Goal: Download file/media

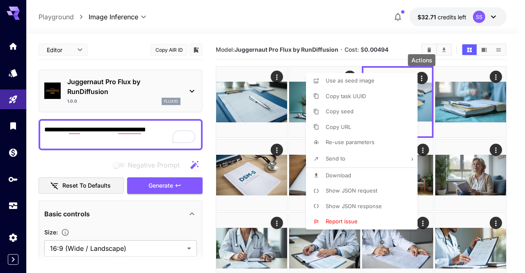
click at [299, 30] on div at bounding box center [262, 136] width 525 height 273
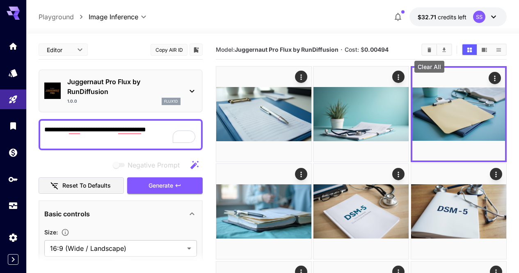
click at [431, 49] on icon "Clear All" at bounding box center [429, 50] width 6 height 6
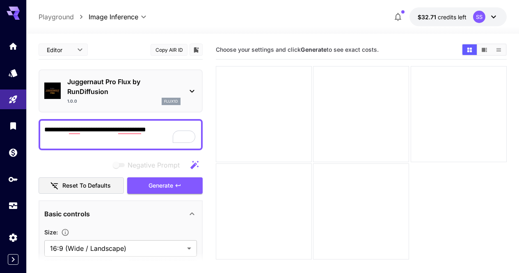
click at [172, 129] on textarea "**********" at bounding box center [120, 135] width 153 height 20
paste textarea "**********"
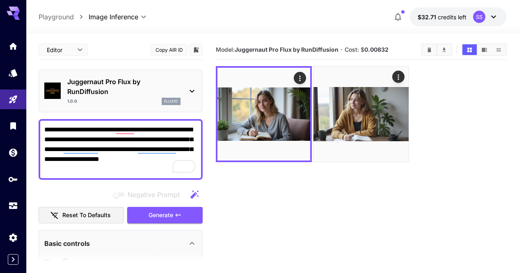
click at [158, 135] on textarea "**********" at bounding box center [120, 149] width 153 height 49
paste textarea "To enrich screen reader interactions, please activate Accessibility in Grammarl…"
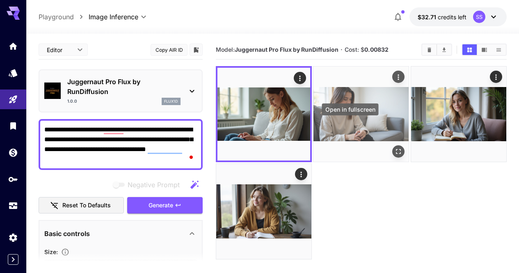
click at [395, 147] on icon "Open in fullscreen" at bounding box center [399, 151] width 8 height 8
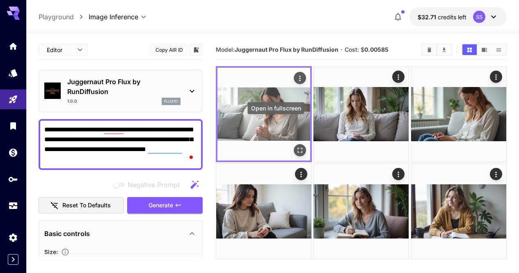
click at [296, 146] on icon "Open in fullscreen" at bounding box center [300, 150] width 8 height 8
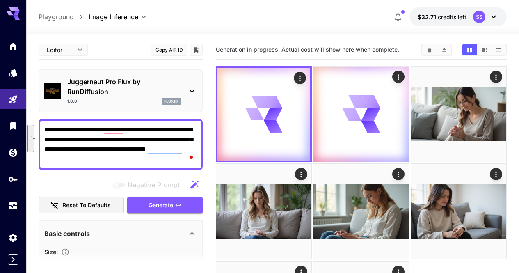
drag, startPoint x: 77, startPoint y: 140, endPoint x: 80, endPoint y: 165, distance: 25.3
click at [80, 165] on div "**********" at bounding box center [121, 144] width 164 height 51
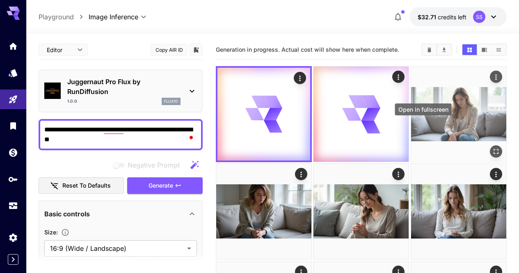
click at [492, 147] on icon "Open in fullscreen" at bounding box center [496, 151] width 8 height 8
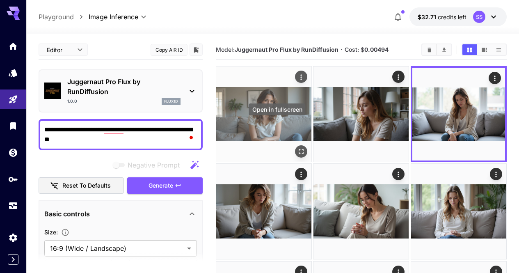
click at [297, 147] on icon "Open in fullscreen" at bounding box center [301, 151] width 8 height 8
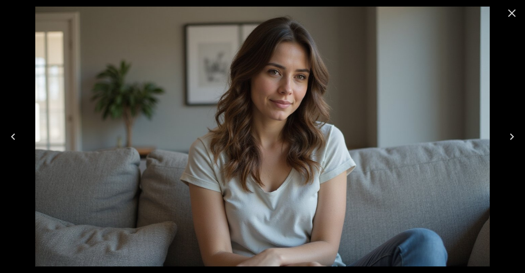
click at [519, 133] on button "Next" at bounding box center [512, 136] width 26 height 33
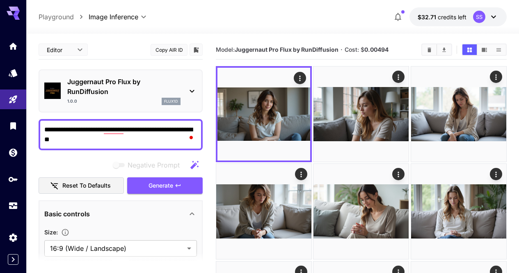
click at [150, 130] on textarea "**********" at bounding box center [120, 135] width 153 height 20
paste textarea "**********"
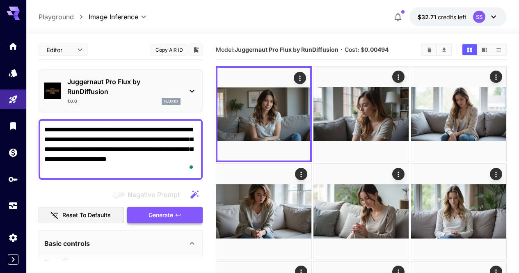
type textarea "**********"
click at [178, 213] on icon "button" at bounding box center [178, 215] width 7 height 7
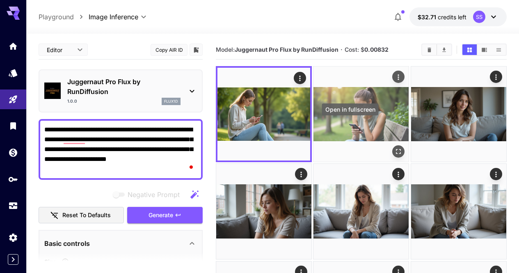
click at [395, 147] on icon "Open in fullscreen" at bounding box center [399, 151] width 8 height 8
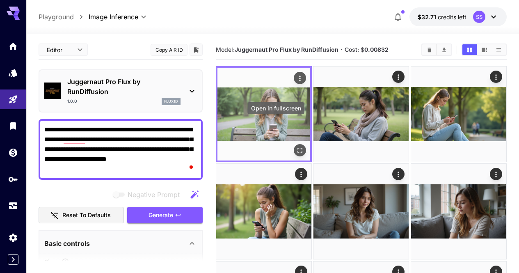
click at [294, 144] on button "Open in fullscreen" at bounding box center [300, 150] width 12 height 12
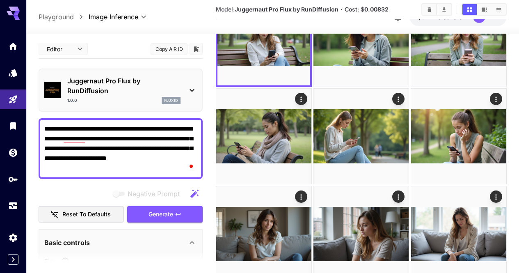
scroll to position [109, 0]
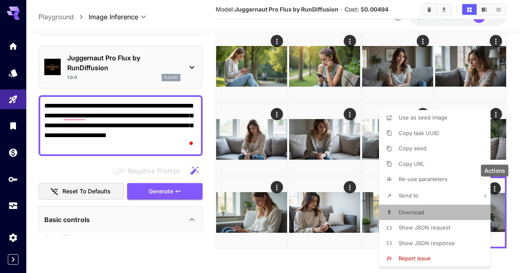
click at [445, 216] on li "Download" at bounding box center [437, 213] width 117 height 16
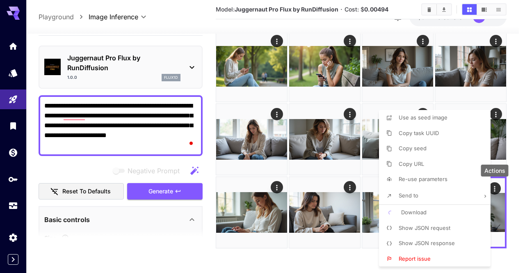
click at [332, 202] on div at bounding box center [262, 136] width 525 height 273
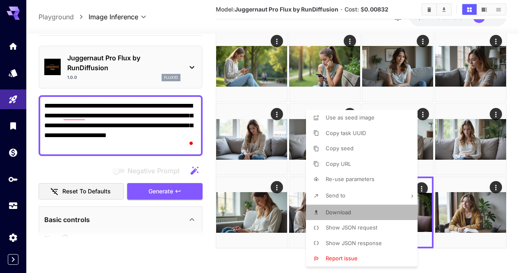
click at [376, 215] on li "Download" at bounding box center [364, 213] width 117 height 16
click at [480, 191] on div at bounding box center [262, 136] width 525 height 273
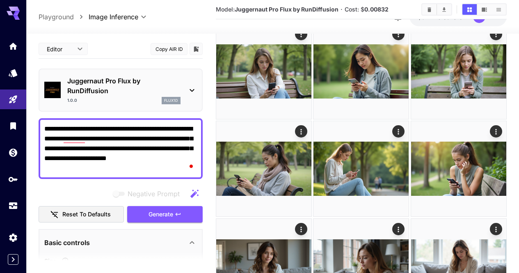
scroll to position [27, 0]
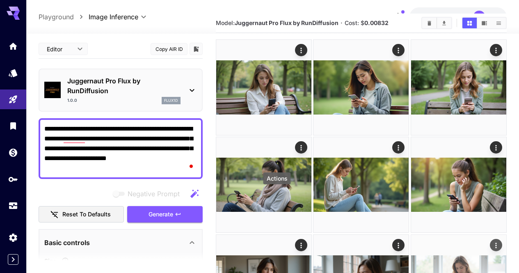
click at [492, 241] on icon "Actions" at bounding box center [496, 245] width 8 height 8
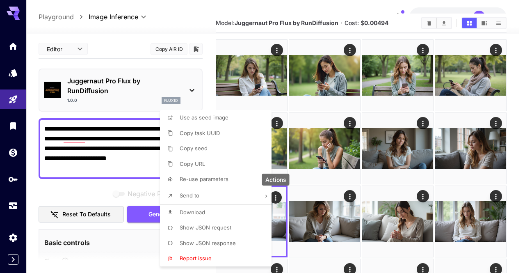
click at [249, 211] on li "Download" at bounding box center [218, 213] width 117 height 16
click at [525, 200] on div at bounding box center [262, 136] width 525 height 273
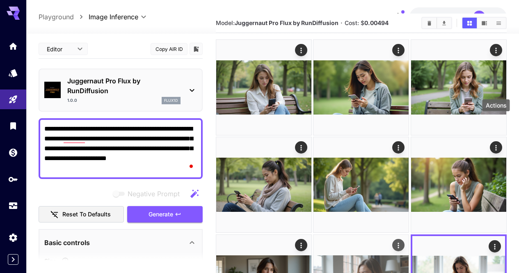
click at [403, 241] on icon "Actions" at bounding box center [399, 245] width 8 height 8
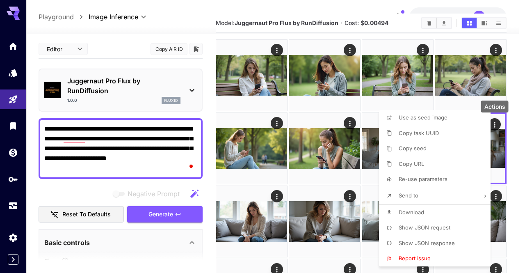
click at [445, 207] on li "Download" at bounding box center [437, 213] width 117 height 16
drag, startPoint x: 347, startPoint y: 195, endPoint x: 399, endPoint y: 150, distance: 68.1
click at [347, 194] on div at bounding box center [262, 136] width 525 height 273
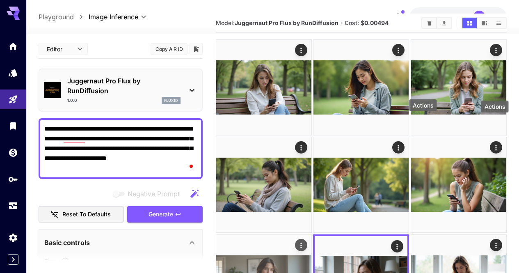
click at [305, 241] on icon "Actions" at bounding box center [301, 245] width 8 height 8
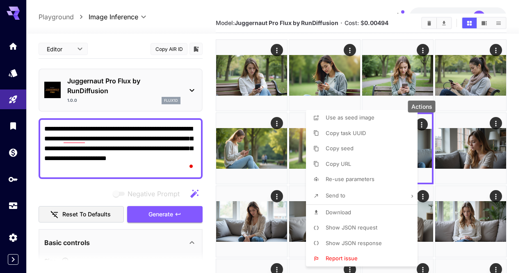
drag, startPoint x: 367, startPoint y: 212, endPoint x: 433, endPoint y: 204, distance: 66.9
click at [367, 212] on li "Download" at bounding box center [364, 213] width 117 height 16
click at [488, 204] on div at bounding box center [262, 136] width 525 height 273
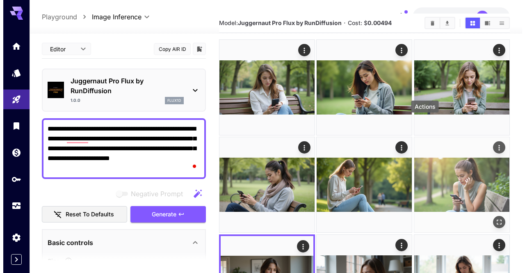
scroll to position [0, 0]
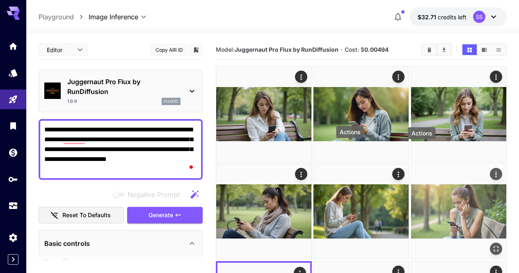
click at [492, 170] on icon "Actions" at bounding box center [496, 174] width 8 height 8
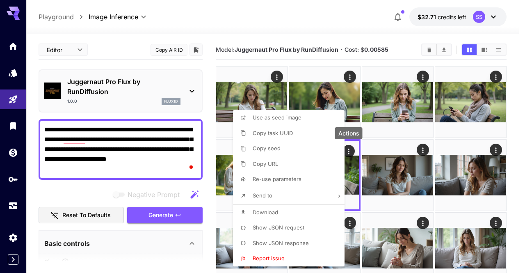
click at [322, 207] on li "Download" at bounding box center [291, 213] width 117 height 16
click at [506, 185] on div at bounding box center [262, 136] width 525 height 273
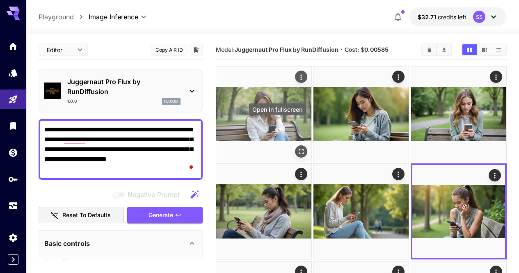
click at [297, 147] on icon "Open in fullscreen" at bounding box center [301, 151] width 8 height 8
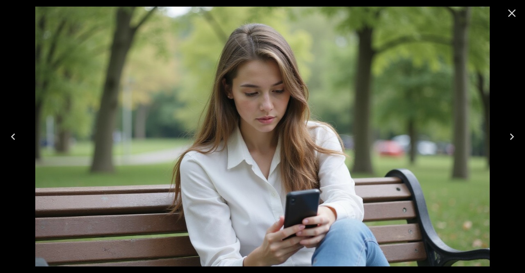
click at [512, 133] on icon "Next" at bounding box center [512, 136] width 13 height 13
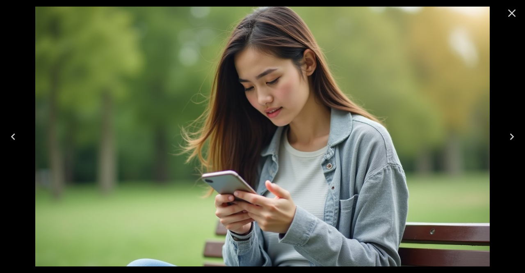
click at [13, 133] on icon "Previous" at bounding box center [13, 136] width 13 height 13
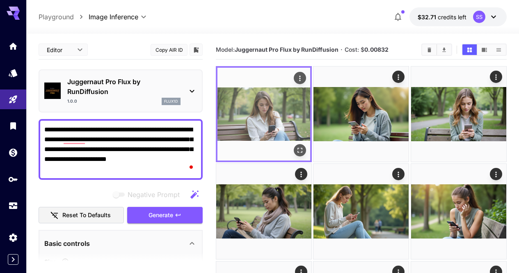
click at [296, 80] on icon "Actions" at bounding box center [300, 78] width 8 height 8
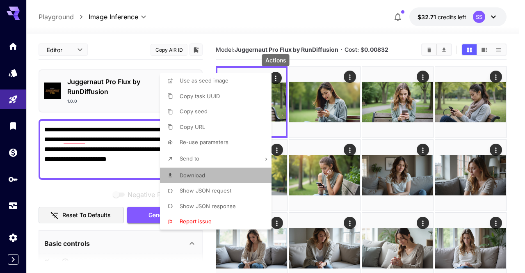
click at [252, 172] on li "Download" at bounding box center [218, 176] width 117 height 16
click at [411, 142] on div at bounding box center [262, 136] width 525 height 273
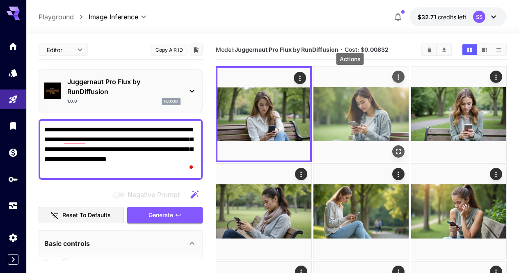
drag, startPoint x: 355, startPoint y: 74, endPoint x: 349, endPoint y: 89, distance: 15.5
click at [393, 74] on button "Actions" at bounding box center [399, 77] width 12 height 12
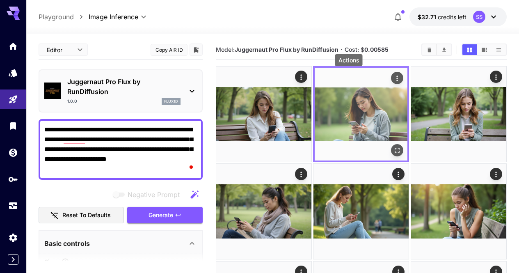
click at [394, 75] on icon "Actions" at bounding box center [398, 78] width 8 height 8
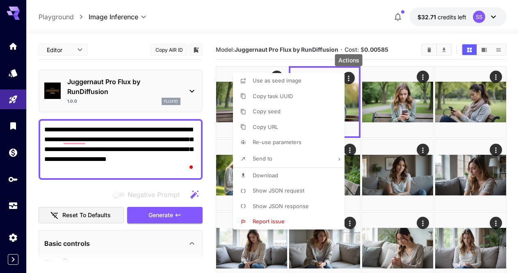
click at [321, 173] on li "Download" at bounding box center [291, 176] width 117 height 16
drag, startPoint x: 359, startPoint y: 18, endPoint x: 407, endPoint y: 56, distance: 60.8
click at [360, 19] on div at bounding box center [262, 136] width 525 height 273
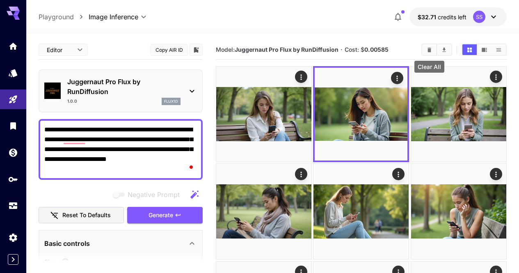
click at [432, 50] on icon "Clear All" at bounding box center [429, 50] width 6 height 6
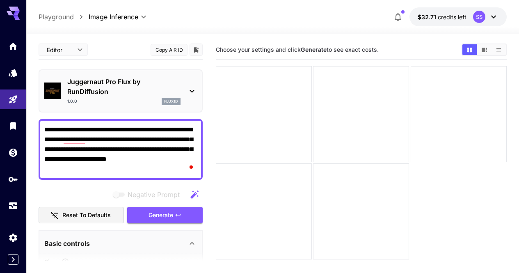
click at [169, 151] on textarea "**********" at bounding box center [120, 149] width 153 height 49
paste textarea "**********"
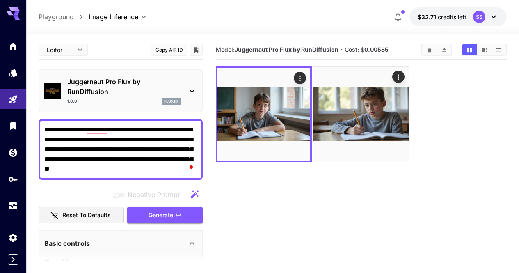
click at [165, 141] on textarea "**********" at bounding box center [120, 149] width 153 height 49
paste textarea "To enrich screen reader interactions, please activate Accessibility in Grammarl…"
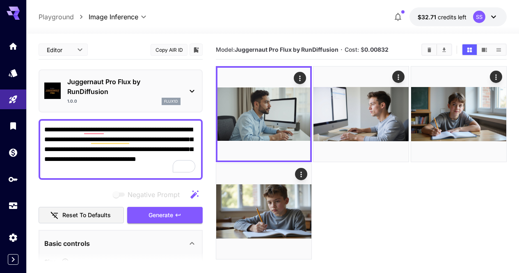
click at [117, 159] on textarea "**********" at bounding box center [120, 149] width 153 height 49
paste textarea "To enrich screen reader interactions, please activate Accessibility in Grammarl…"
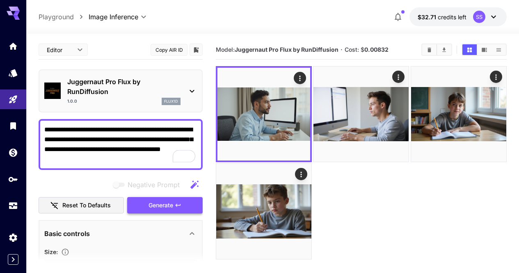
click at [174, 206] on button "Generate" at bounding box center [165, 205] width 76 height 17
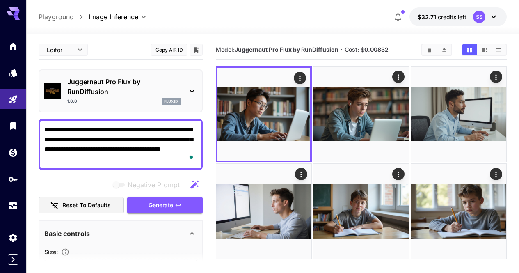
click at [86, 137] on textarea "**********" at bounding box center [120, 144] width 153 height 39
paste textarea "To enrich screen reader interactions, please activate Accessibility in Grammarl…"
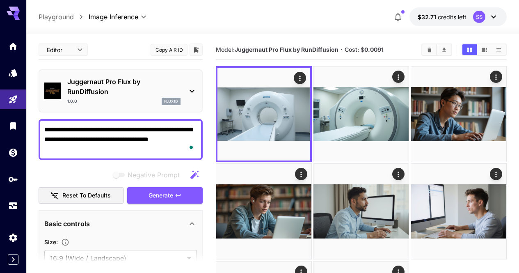
click at [160, 144] on textarea "**********" at bounding box center [120, 140] width 153 height 30
paste textarea "**********"
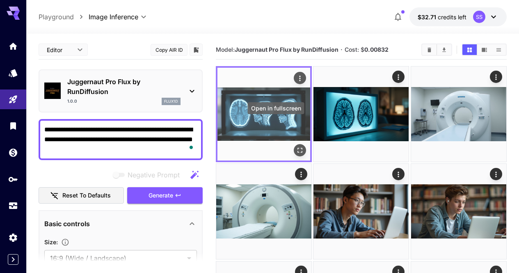
click at [296, 146] on icon "Open in fullscreen" at bounding box center [300, 150] width 8 height 8
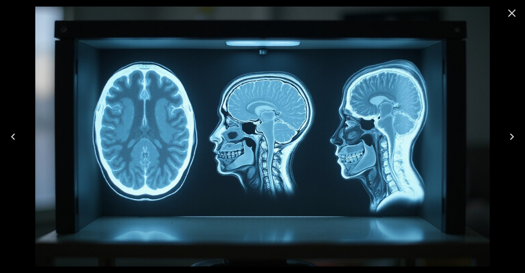
click at [515, 131] on icon "Next" at bounding box center [512, 136] width 13 height 13
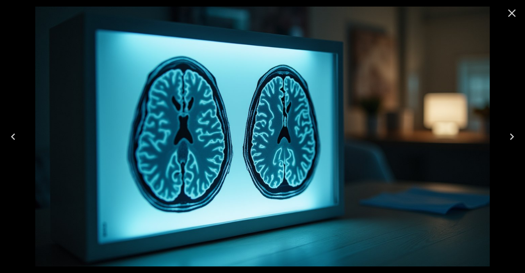
click at [515, 131] on icon "Next" at bounding box center [512, 136] width 13 height 13
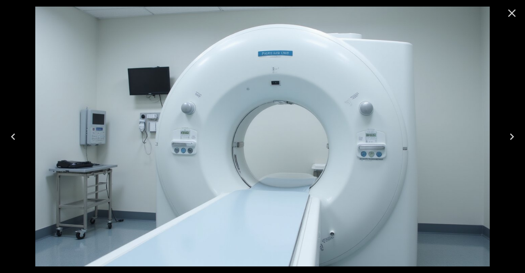
click at [515, 133] on icon "Next" at bounding box center [512, 136] width 13 height 13
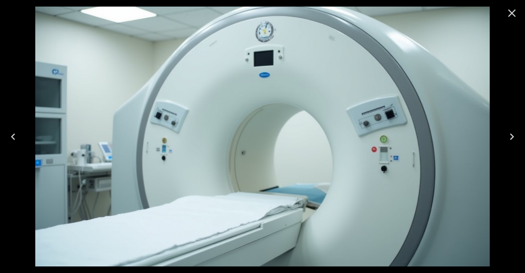
click at [515, 135] on icon "Next" at bounding box center [512, 136] width 13 height 13
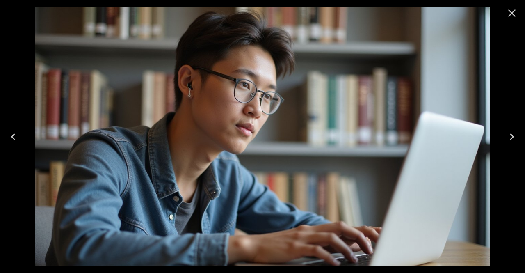
click at [515, 135] on icon "Next" at bounding box center [512, 136] width 13 height 13
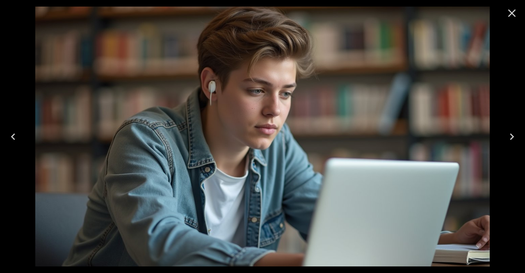
click at [9, 142] on icon "Previous" at bounding box center [13, 136] width 13 height 13
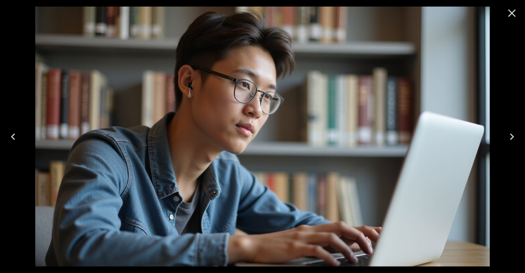
click at [509, 158] on div at bounding box center [262, 136] width 525 height 273
click at [511, 133] on icon "Next" at bounding box center [512, 136] width 13 height 13
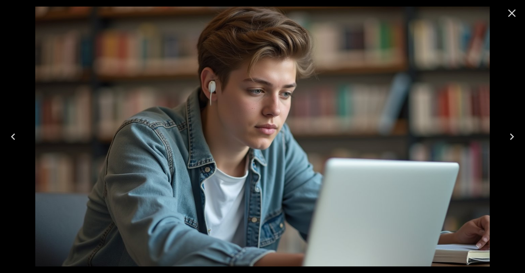
click at [511, 133] on icon "Next" at bounding box center [512, 136] width 13 height 13
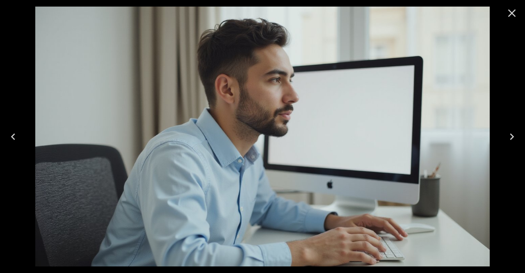
click at [511, 133] on icon "Next" at bounding box center [512, 136] width 13 height 13
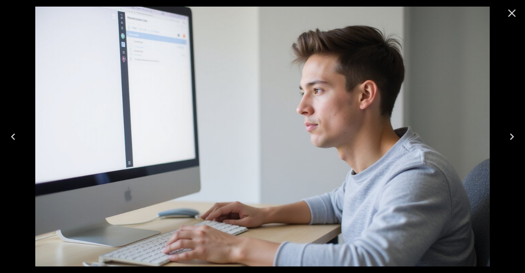
click at [511, 133] on icon "Next" at bounding box center [512, 136] width 13 height 13
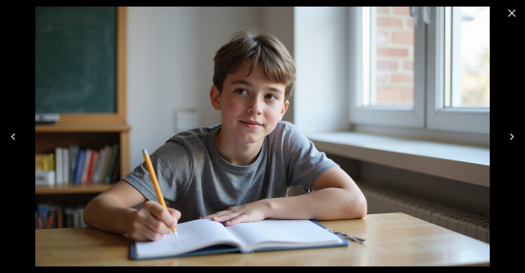
click at [511, 133] on icon "Next" at bounding box center [512, 136] width 13 height 13
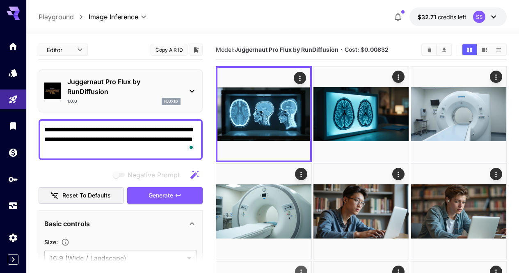
scroll to position [65, 0]
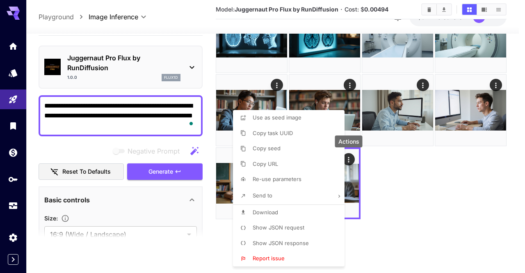
click at [296, 213] on li "Download" at bounding box center [291, 213] width 117 height 16
click at [444, 204] on div at bounding box center [262, 136] width 525 height 273
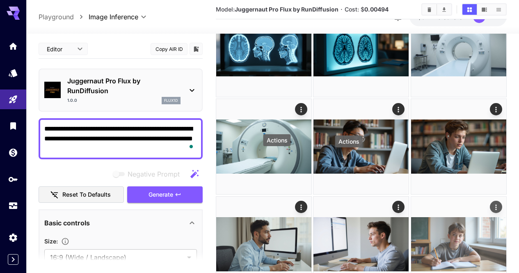
click at [492, 203] on icon "Actions" at bounding box center [496, 207] width 8 height 8
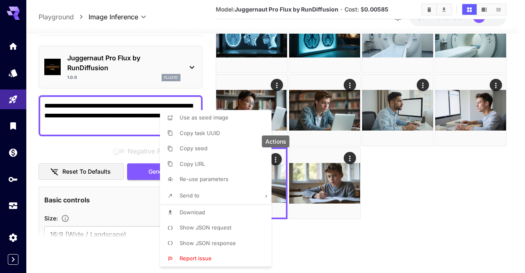
click at [229, 209] on li "Download" at bounding box center [218, 213] width 117 height 16
click at [391, 205] on div at bounding box center [262, 136] width 525 height 273
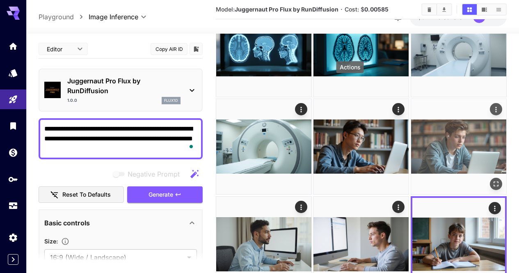
click at [495, 107] on icon "Actions" at bounding box center [495, 109] width 1 height 5
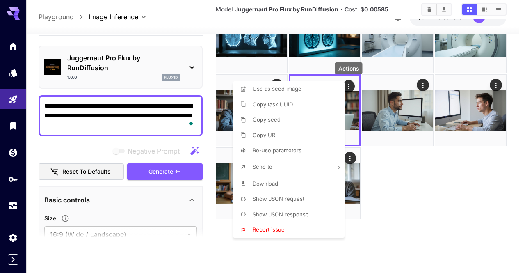
click at [426, 180] on div at bounding box center [262, 136] width 525 height 273
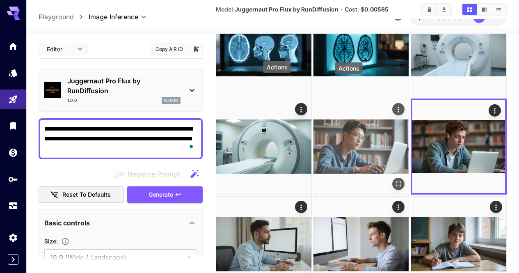
click at [398, 107] on icon "Actions" at bounding box center [398, 109] width 1 height 5
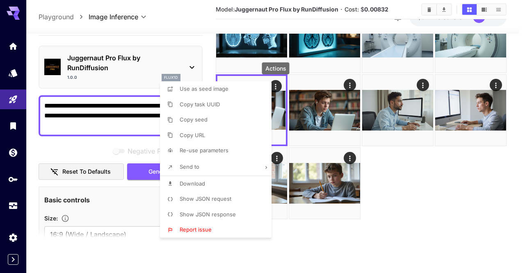
click at [238, 182] on li "Download" at bounding box center [218, 184] width 117 height 16
click at [497, 183] on div at bounding box center [262, 136] width 525 height 273
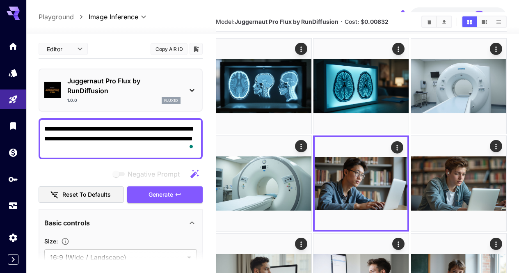
scroll to position [0, 0]
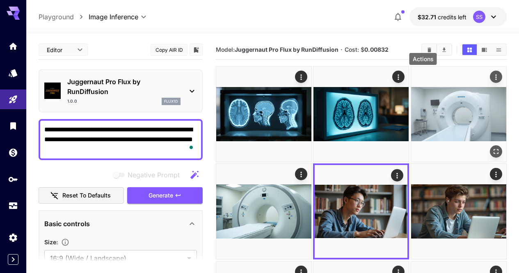
click at [492, 79] on icon "Actions" at bounding box center [496, 77] width 8 height 8
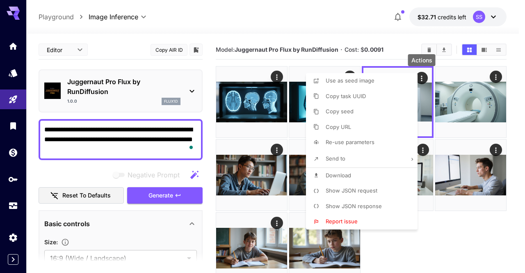
click at [377, 174] on li "Download" at bounding box center [364, 176] width 117 height 16
drag, startPoint x: 442, startPoint y: 227, endPoint x: 451, endPoint y: 201, distance: 28.3
click at [442, 227] on div at bounding box center [262, 136] width 525 height 273
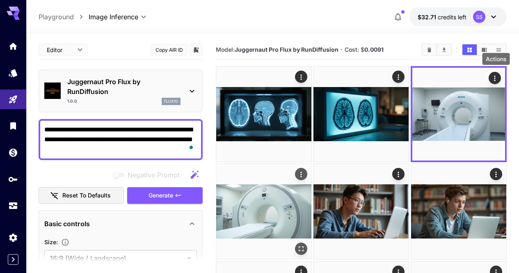
click at [305, 170] on icon "Actions" at bounding box center [301, 174] width 8 height 8
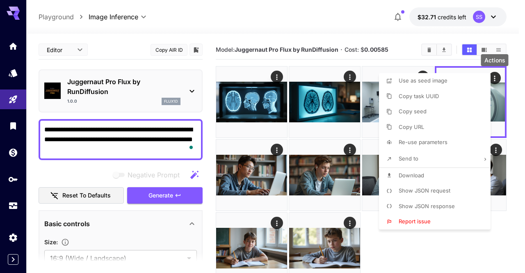
click at [439, 172] on li "Download" at bounding box center [437, 176] width 117 height 16
click at [436, 248] on div at bounding box center [262, 136] width 525 height 273
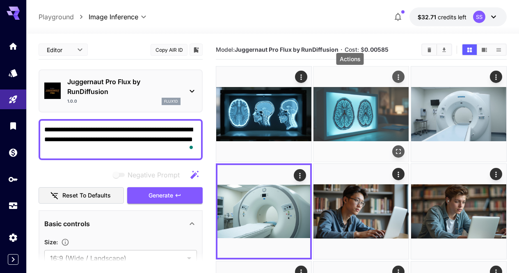
click at [395, 76] on icon "Actions" at bounding box center [399, 77] width 8 height 8
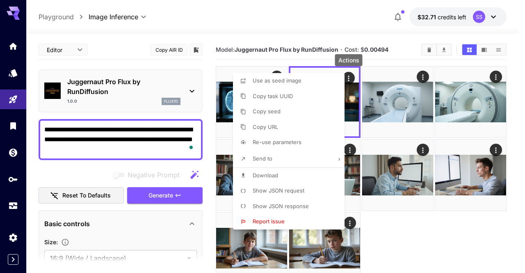
click at [298, 169] on li "Download" at bounding box center [291, 176] width 117 height 16
drag, startPoint x: 287, startPoint y: 27, endPoint x: 286, endPoint y: 32, distance: 4.1
click at [287, 27] on div at bounding box center [262, 136] width 525 height 273
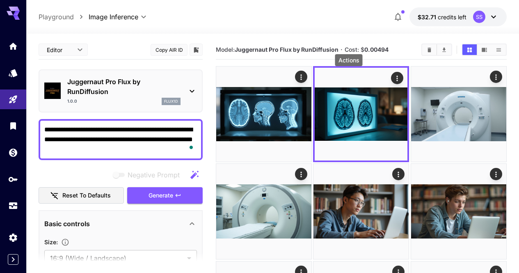
click at [297, 79] on icon "Actions" at bounding box center [301, 77] width 8 height 8
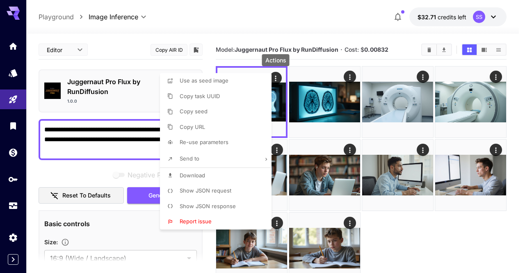
click at [248, 172] on li "Download" at bounding box center [218, 176] width 117 height 16
click at [427, 53] on div at bounding box center [262, 136] width 525 height 273
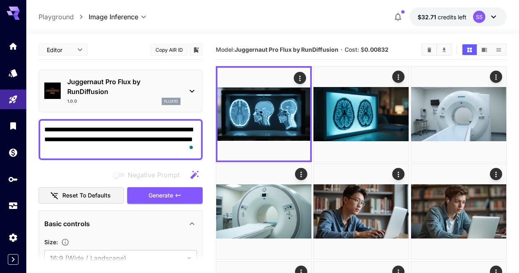
click at [427, 53] on div at bounding box center [259, 136] width 519 height 273
click at [430, 52] on icon "Clear All" at bounding box center [430, 49] width 4 height 5
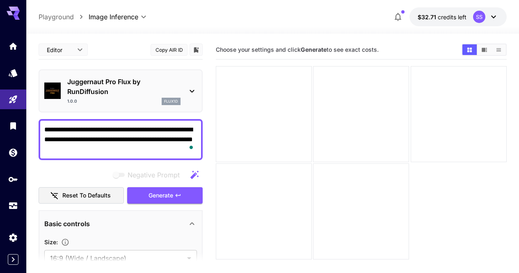
click at [33, 138] on section "**********" at bounding box center [272, 186] width 493 height 304
click at [35, 137] on section "**********" at bounding box center [272, 186] width 493 height 304
click at [48, 135] on textarea "**********" at bounding box center [120, 140] width 153 height 30
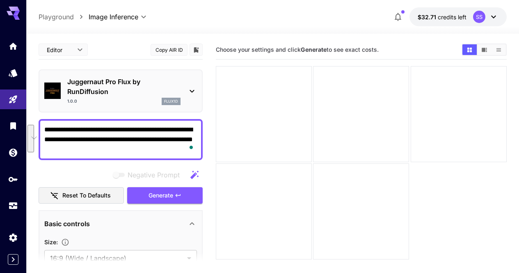
paste textarea "**********"
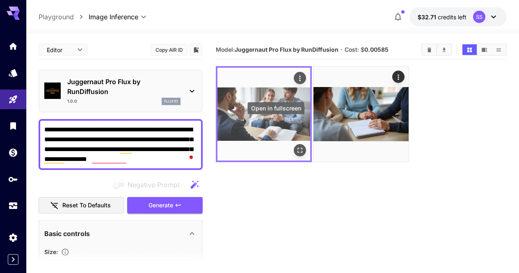
click at [296, 146] on icon "Open in fullscreen" at bounding box center [300, 150] width 8 height 8
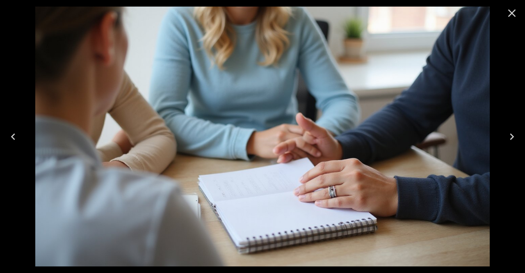
click at [511, 18] on icon "Close" at bounding box center [512, 13] width 13 height 13
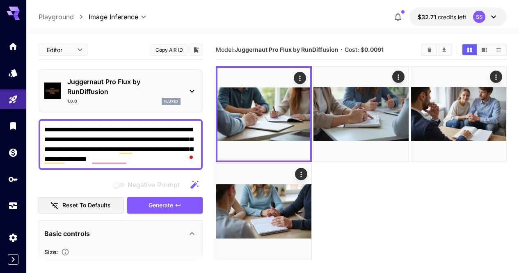
click at [137, 151] on textarea "**********" at bounding box center [120, 144] width 153 height 39
paste textarea "To enrich screen reader interactions, please activate Accessibility in Grammarl…"
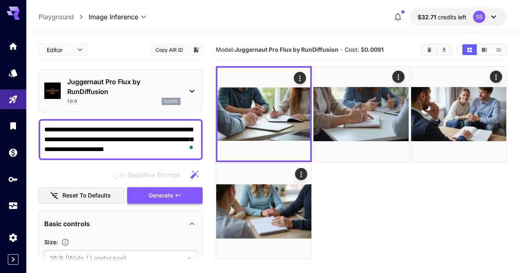
click at [185, 194] on button "Generate" at bounding box center [165, 195] width 76 height 17
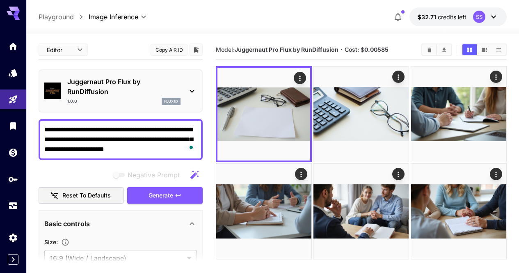
click at [178, 133] on textarea "**********" at bounding box center [120, 140] width 153 height 30
paste textarea "****"
click at [185, 194] on button "Generate" at bounding box center [165, 195] width 76 height 17
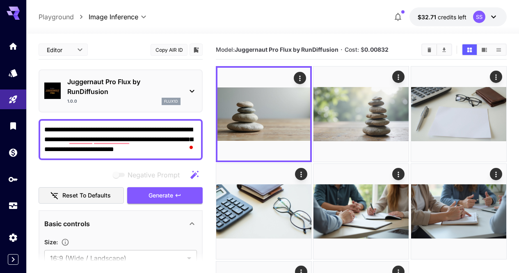
click at [123, 154] on textarea "**********" at bounding box center [120, 140] width 153 height 30
click at [128, 142] on textarea "**********" at bounding box center [120, 140] width 153 height 30
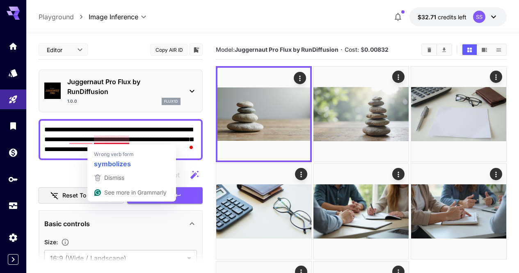
click at [128, 142] on textarea "**********" at bounding box center [120, 140] width 153 height 30
paste textarea "**********"
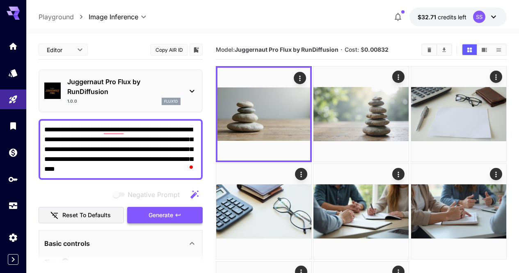
type textarea "**********"
click at [182, 215] on button "Generate" at bounding box center [165, 215] width 76 height 17
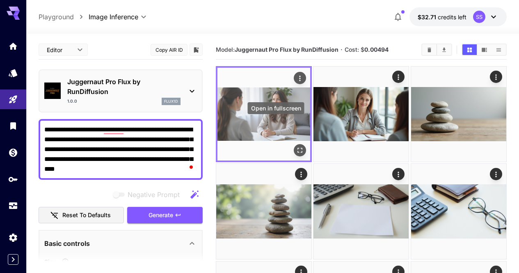
click at [296, 146] on icon "Open in fullscreen" at bounding box center [300, 150] width 8 height 8
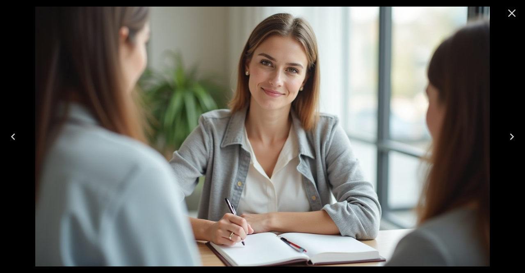
click at [518, 9] on icon "Close" at bounding box center [512, 13] width 13 height 13
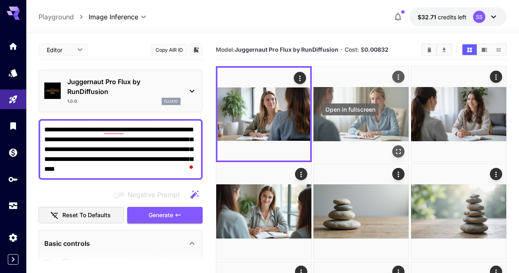
click at [395, 147] on icon "Open in fullscreen" at bounding box center [399, 151] width 8 height 8
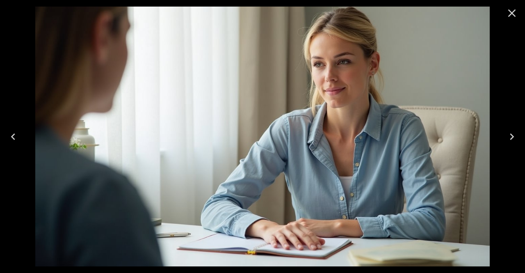
click at [14, 142] on icon "Previous" at bounding box center [13, 136] width 13 height 13
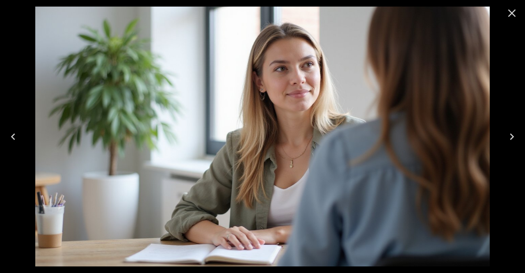
click at [511, 6] on button "Close" at bounding box center [512, 13] width 20 height 20
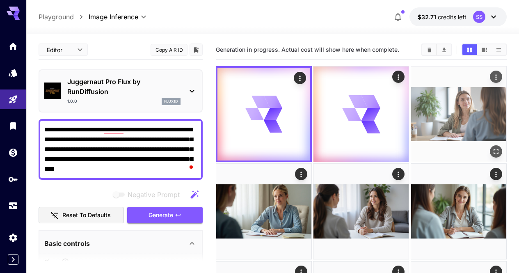
click at [492, 75] on icon "Actions" at bounding box center [496, 77] width 8 height 8
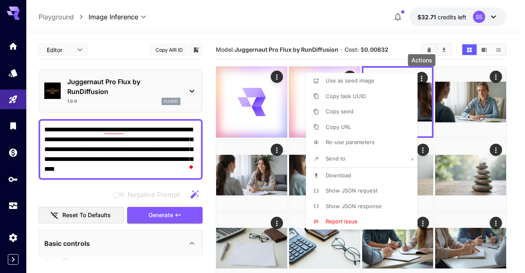
click at [383, 176] on li "Download" at bounding box center [364, 176] width 117 height 16
click at [477, 174] on div at bounding box center [262, 136] width 525 height 273
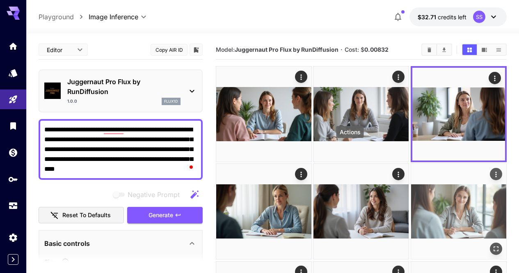
click at [492, 170] on icon "Actions" at bounding box center [496, 174] width 8 height 8
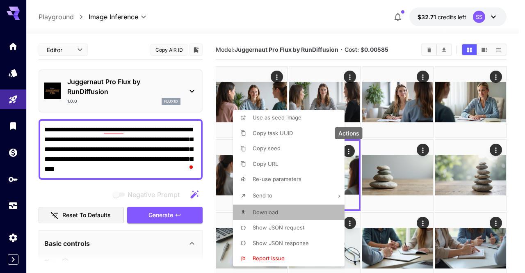
click at [315, 210] on li "Download" at bounding box center [291, 213] width 117 height 16
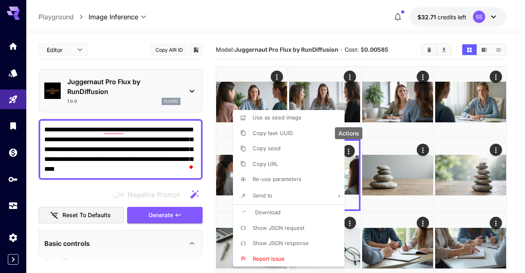
click at [428, 200] on div at bounding box center [262, 136] width 525 height 273
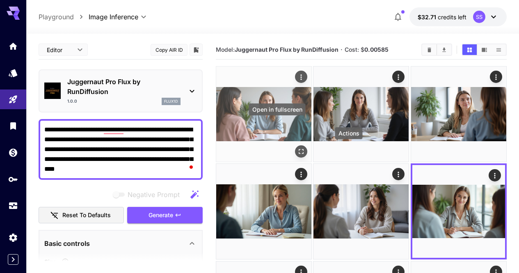
drag, startPoint x: 275, startPoint y: 122, endPoint x: 280, endPoint y: 124, distance: 5.2
click at [275, 112] on div "Open in fullscreen" at bounding box center [277, 109] width 57 height 12
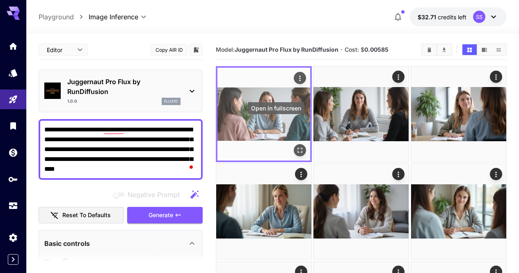
click at [296, 146] on icon "Open in fullscreen" at bounding box center [300, 150] width 8 height 8
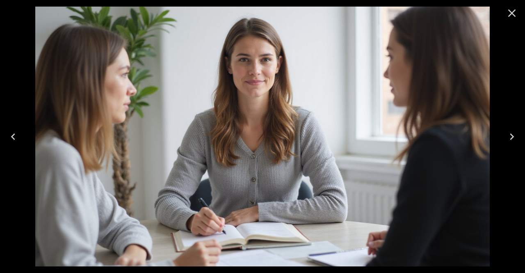
click at [516, 6] on button "Close" at bounding box center [512, 13] width 20 height 20
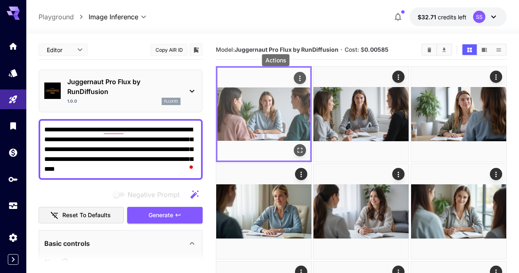
click at [296, 79] on icon "Actions" at bounding box center [300, 78] width 8 height 8
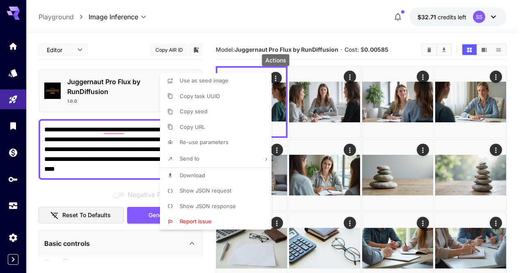
click at [241, 173] on li "Download" at bounding box center [218, 176] width 117 height 16
drag, startPoint x: 384, startPoint y: 165, endPoint x: 350, endPoint y: 149, distance: 37.3
click at [380, 165] on div at bounding box center [262, 136] width 525 height 273
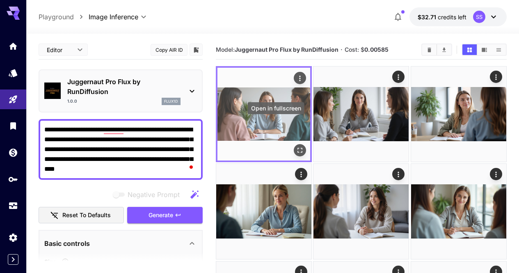
click at [296, 146] on icon "Open in fullscreen" at bounding box center [300, 150] width 8 height 8
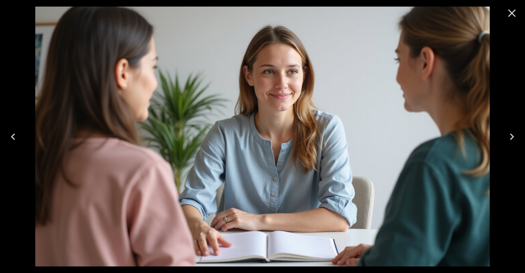
click at [507, 19] on icon "Close" at bounding box center [512, 13] width 13 height 13
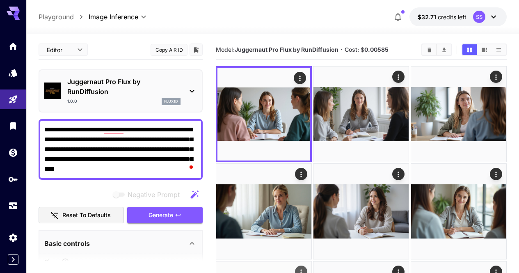
scroll to position [41, 0]
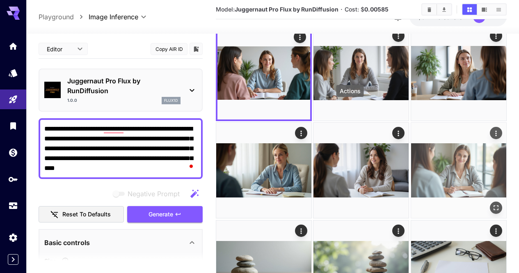
click at [495, 131] on icon "Actions" at bounding box center [495, 133] width 1 height 5
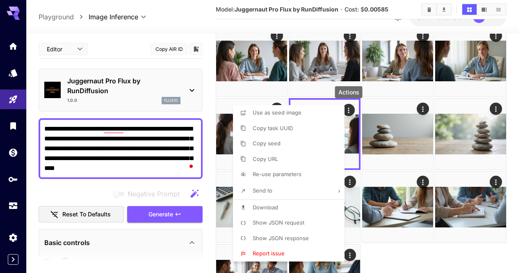
click at [300, 208] on li "Download" at bounding box center [291, 208] width 117 height 16
click at [349, 148] on div at bounding box center [262, 136] width 525 height 273
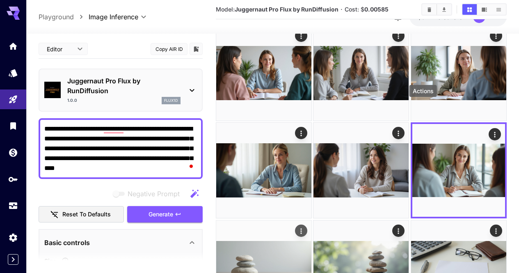
click at [305, 227] on icon "Actions" at bounding box center [301, 231] width 8 height 8
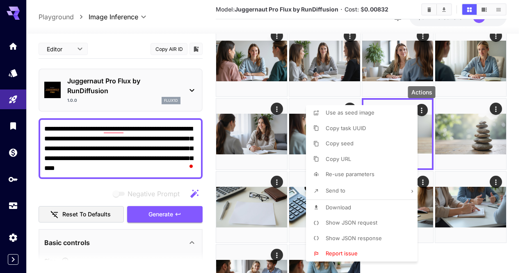
click at [385, 203] on li "Download" at bounding box center [364, 208] width 117 height 16
click at [446, 190] on div at bounding box center [262, 136] width 525 height 273
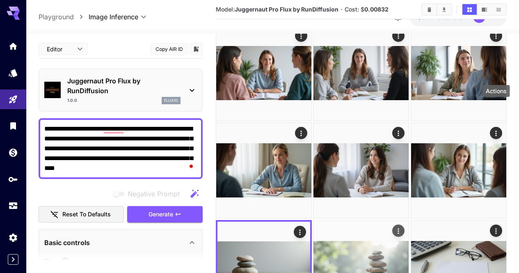
click at [403, 227] on icon "Actions" at bounding box center [399, 231] width 8 height 8
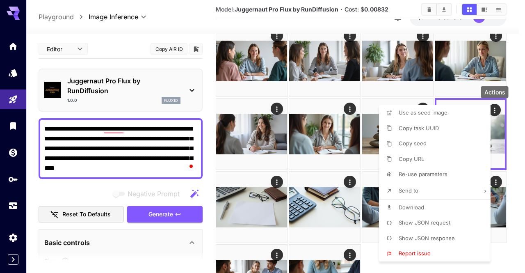
click at [410, 208] on span "Download" at bounding box center [411, 207] width 25 height 7
click at [294, 198] on div at bounding box center [262, 136] width 525 height 273
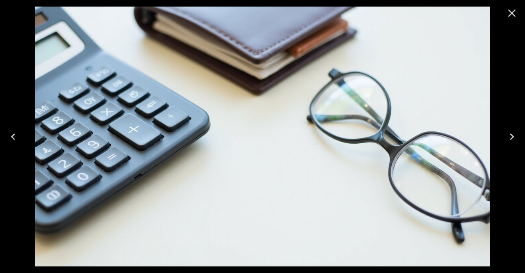
click at [516, 17] on icon "Close" at bounding box center [512, 13] width 13 height 13
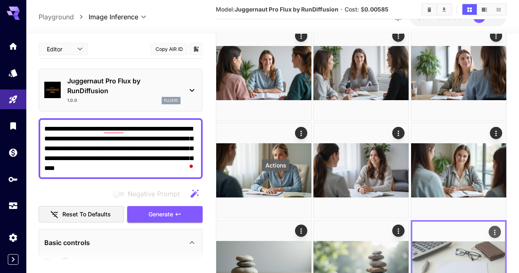
click at [491, 227] on div "Actions" at bounding box center [495, 232] width 8 height 10
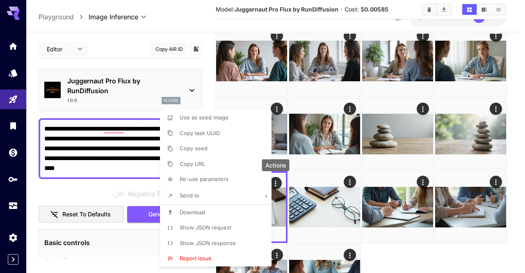
click at [250, 215] on li "Download" at bounding box center [218, 213] width 117 height 16
click at [395, 217] on div at bounding box center [262, 136] width 525 height 273
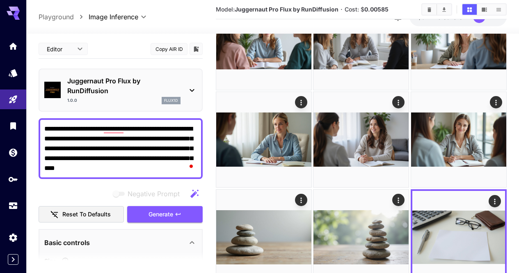
scroll to position [82, 0]
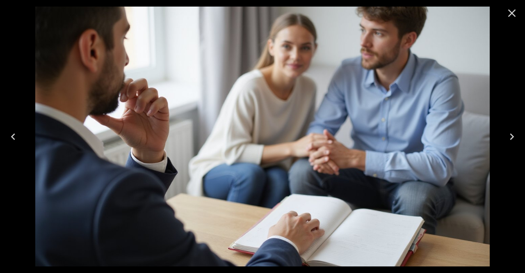
click at [518, 11] on icon "Close" at bounding box center [512, 13] width 13 height 13
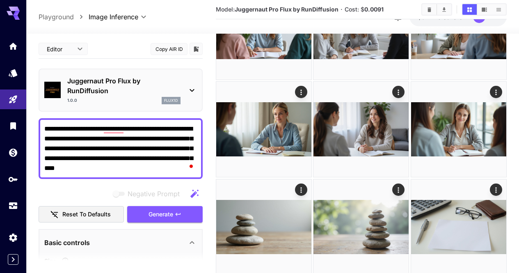
click at [144, 147] on textarea "**********" at bounding box center [120, 148] width 153 height 49
paste textarea "To enrich screen reader interactions, please activate Accessibility in Grammarl…"
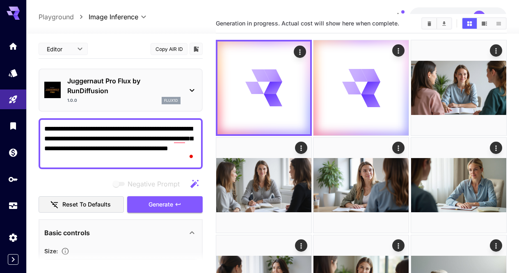
scroll to position [0, 0]
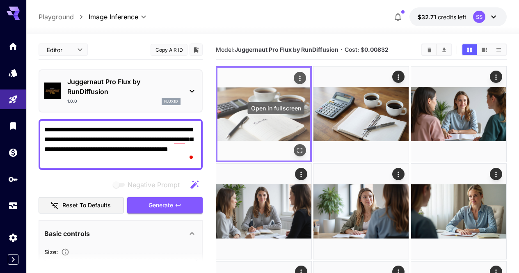
click at [296, 146] on icon "Open in fullscreen" at bounding box center [300, 150] width 8 height 8
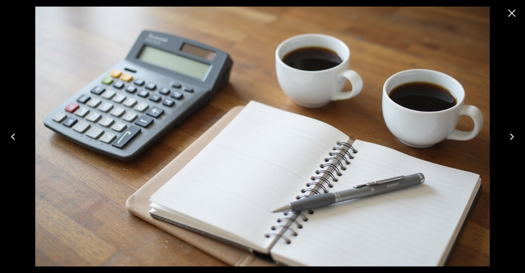
click at [508, 18] on icon "Close" at bounding box center [512, 13] width 13 height 13
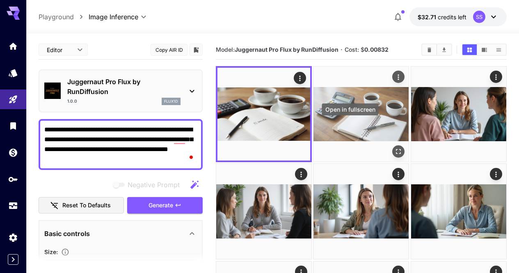
click at [395, 147] on icon "Open in fullscreen" at bounding box center [399, 151] width 8 height 8
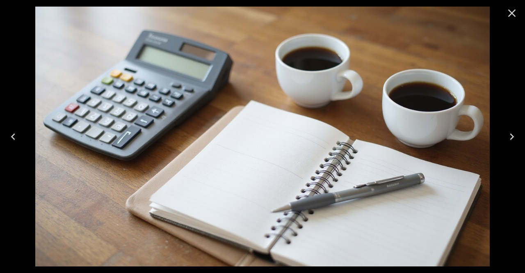
click at [516, 9] on icon "Close" at bounding box center [512, 13] width 13 height 13
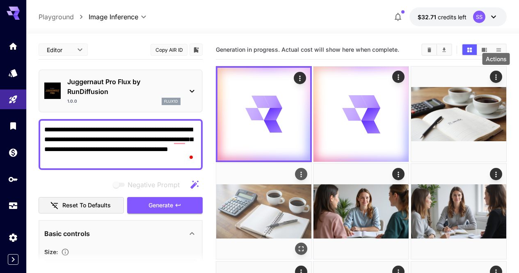
click at [305, 170] on icon "Actions" at bounding box center [301, 174] width 8 height 8
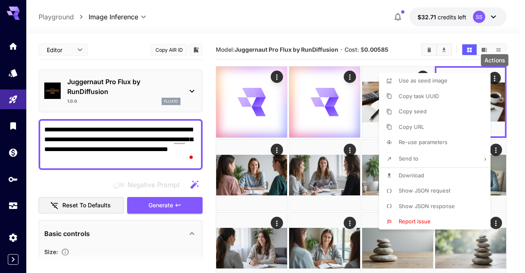
click at [429, 172] on li "Download" at bounding box center [437, 176] width 117 height 16
click at [304, 170] on div at bounding box center [262, 136] width 525 height 273
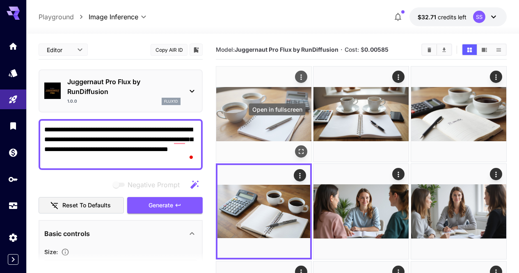
click at [297, 147] on icon "Open in fullscreen" at bounding box center [301, 151] width 8 height 8
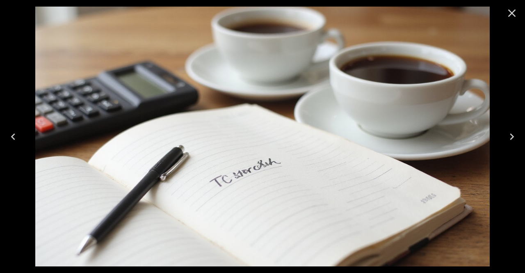
click at [516, 11] on icon "Close" at bounding box center [512, 13] width 13 height 13
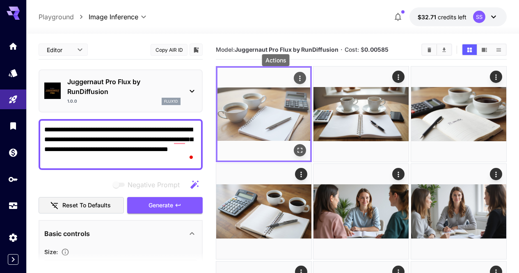
click at [296, 75] on icon "Actions" at bounding box center [300, 78] width 8 height 8
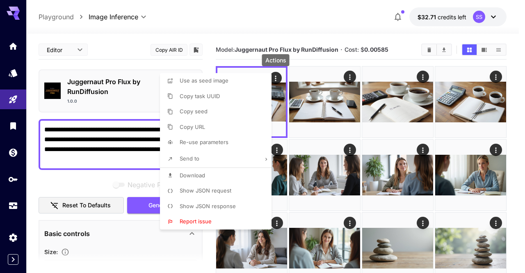
drag, startPoint x: 221, startPoint y: 180, endPoint x: 221, endPoint y: 174, distance: 6.2
click at [221, 180] on li "Download" at bounding box center [218, 176] width 117 height 16
click at [429, 50] on div at bounding box center [262, 136] width 525 height 273
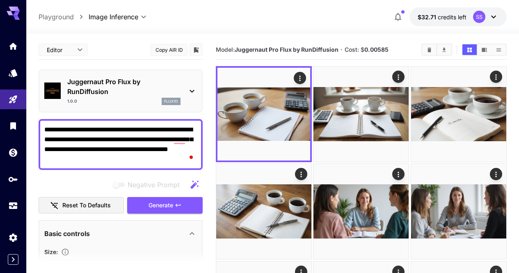
click at [429, 51] on div at bounding box center [259, 136] width 519 height 273
click at [429, 52] on icon "Clear All" at bounding box center [430, 49] width 4 height 5
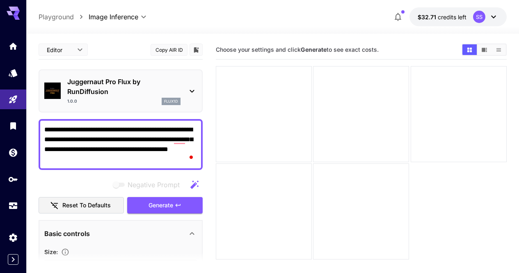
click at [163, 142] on textarea "**********" at bounding box center [120, 144] width 153 height 39
paste textarea "To enrich screen reader interactions, please activate Accessibility in Grammarl…"
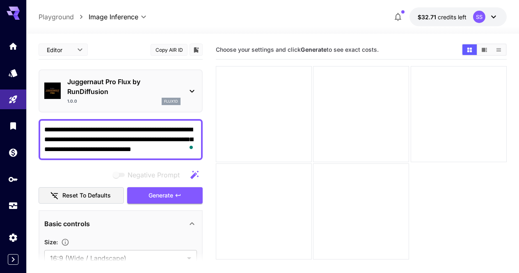
click at [181, 200] on button "Generate" at bounding box center [165, 195] width 76 height 17
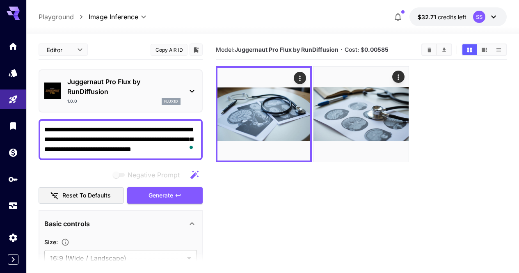
click at [133, 140] on textarea "**********" at bounding box center [120, 140] width 153 height 30
paste textarea "**********"
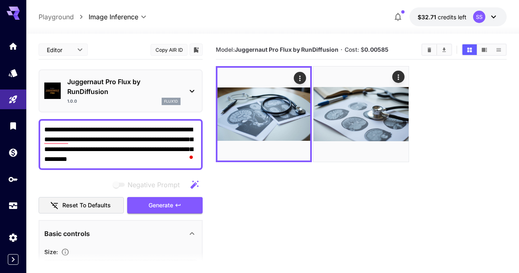
click at [168, 202] on span "Generate" at bounding box center [161, 205] width 25 height 10
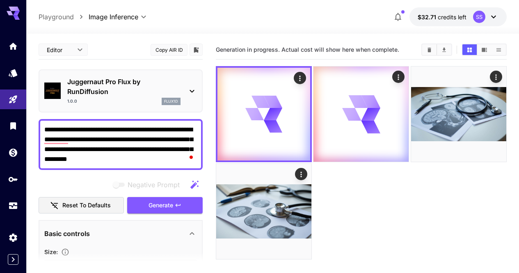
click at [172, 128] on textarea "**********" at bounding box center [120, 144] width 153 height 39
paste textarea "To enrich screen reader interactions, please activate Accessibility in Grammarl…"
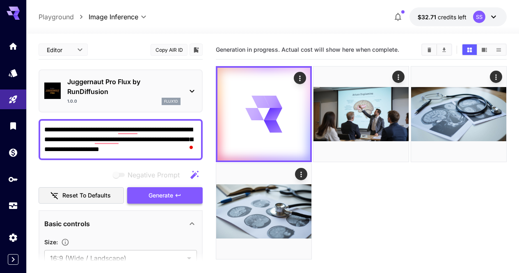
click at [190, 192] on button "Generate" at bounding box center [165, 195] width 76 height 17
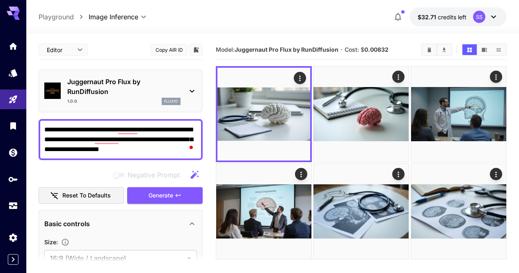
click at [166, 130] on textarea "**********" at bounding box center [120, 140] width 153 height 30
paste textarea "**********"
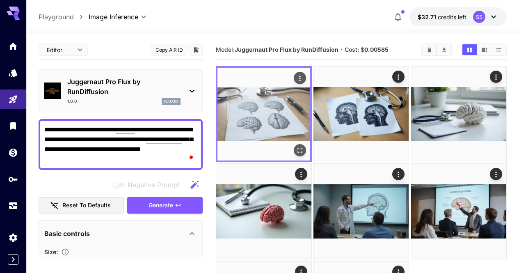
type textarea "**********"
click at [296, 146] on icon "Open in fullscreen" at bounding box center [300, 150] width 8 height 8
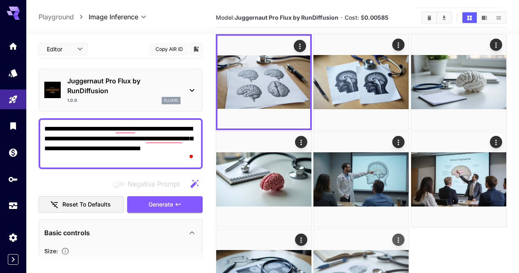
scroll to position [41, 0]
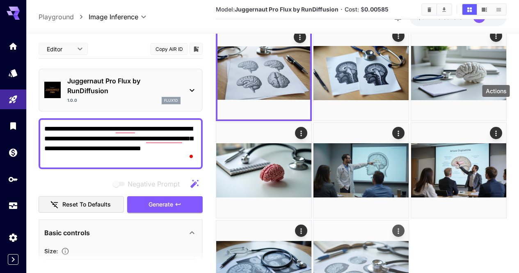
click at [403, 227] on icon "Actions" at bounding box center [399, 231] width 8 height 8
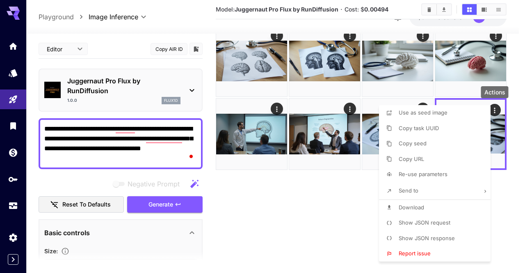
click at [427, 205] on li "Download" at bounding box center [437, 208] width 117 height 16
click at [329, 204] on div at bounding box center [262, 136] width 525 height 273
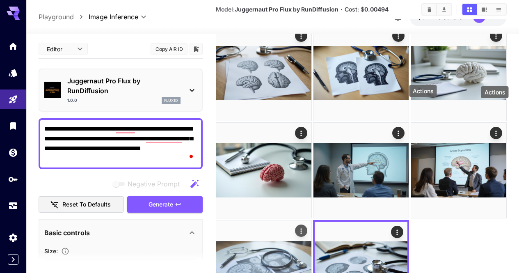
click at [305, 227] on icon "Actions" at bounding box center [301, 231] width 8 height 8
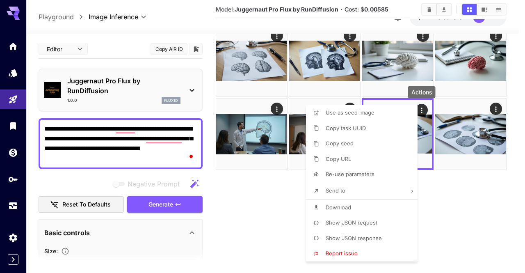
click at [374, 207] on li "Download" at bounding box center [364, 208] width 117 height 16
click at [519, 202] on div at bounding box center [262, 136] width 525 height 273
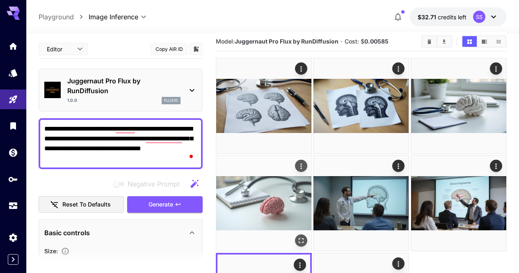
scroll to position [0, 0]
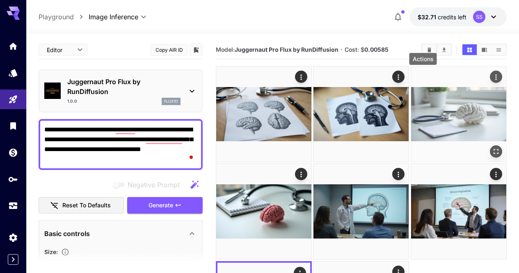
click at [492, 77] on icon "Actions" at bounding box center [496, 77] width 8 height 8
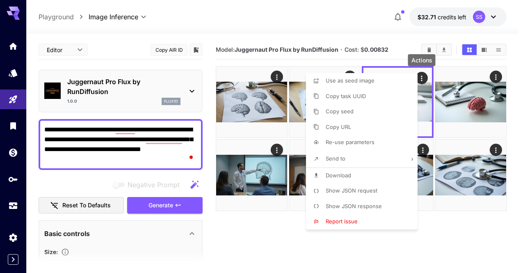
click at [387, 178] on li "Download" at bounding box center [364, 176] width 117 height 16
click at [243, 151] on div at bounding box center [262, 136] width 525 height 273
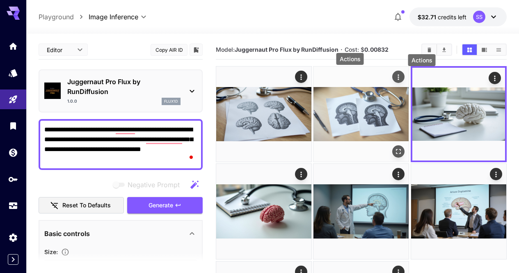
click at [395, 76] on icon "Actions" at bounding box center [399, 77] width 8 height 8
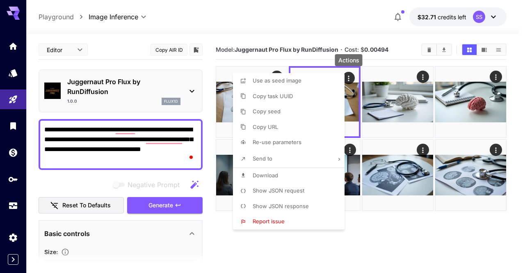
click at [322, 168] on li "Download" at bounding box center [291, 176] width 117 height 16
click at [385, 160] on div at bounding box center [262, 136] width 525 height 273
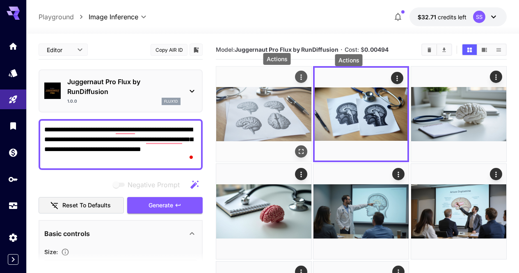
click at [297, 78] on icon "Actions" at bounding box center [301, 77] width 8 height 8
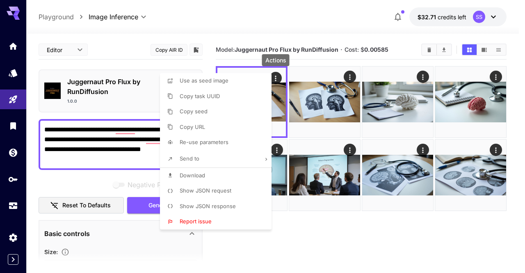
click at [246, 177] on li "Download" at bounding box center [218, 176] width 117 height 16
click at [336, 152] on div at bounding box center [262, 136] width 525 height 273
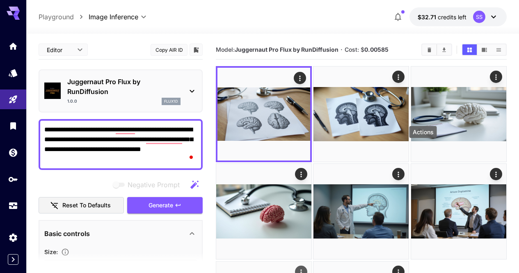
click at [305, 268] on icon "Actions" at bounding box center [301, 272] width 8 height 8
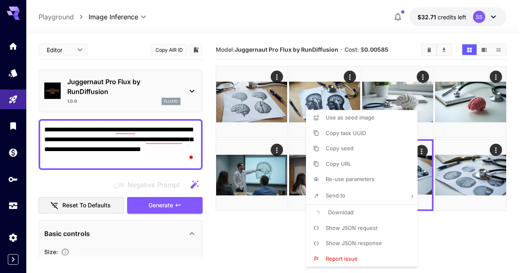
click at [462, 227] on div at bounding box center [262, 136] width 525 height 273
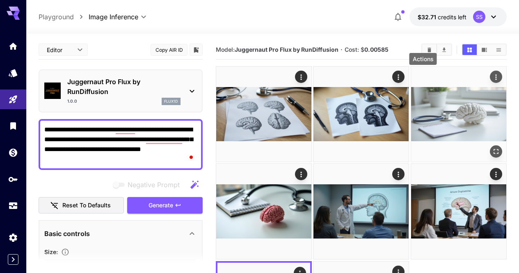
click at [490, 75] on button "Actions" at bounding box center [496, 77] width 12 height 12
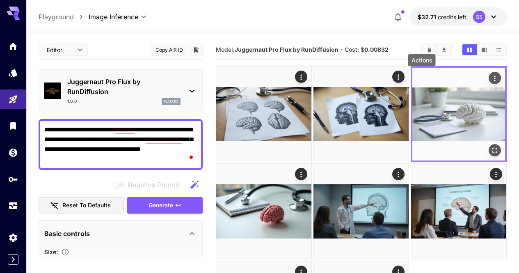
click at [491, 80] on icon "Actions" at bounding box center [495, 78] width 8 height 8
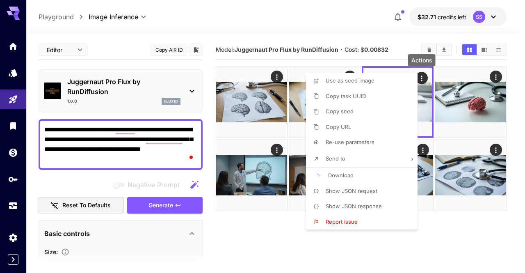
click at [467, 236] on div at bounding box center [262, 136] width 525 height 273
